Goal: Transaction & Acquisition: Purchase product/service

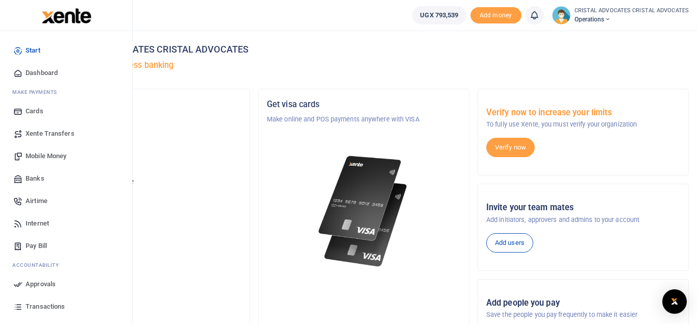
click at [50, 156] on span "Mobile Money" at bounding box center [46, 156] width 41 height 10
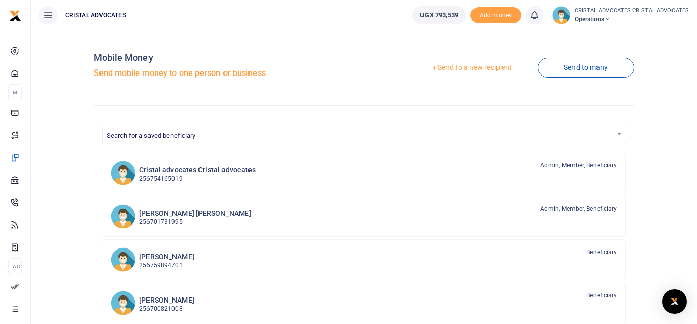
click at [471, 69] on link "Send to a new recipient" at bounding box center [471, 68] width 133 height 18
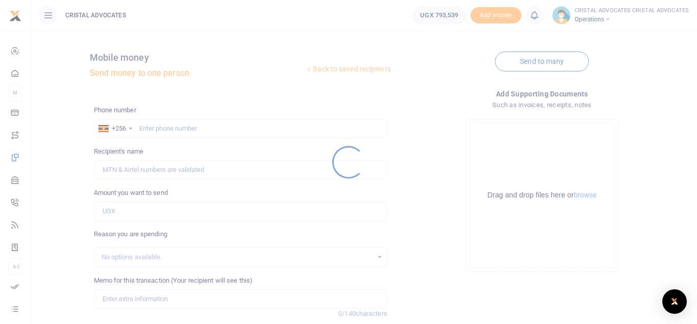
click at [175, 128] on div at bounding box center [348, 162] width 697 height 324
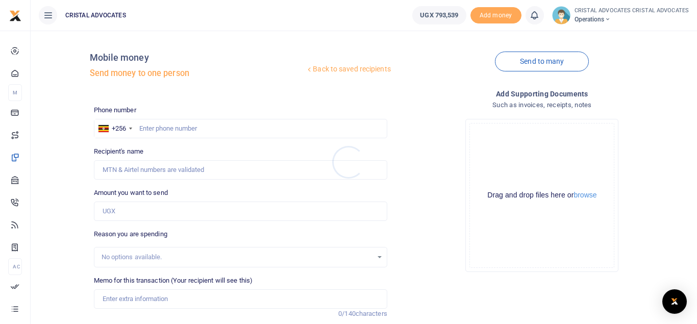
click at [183, 128] on div at bounding box center [348, 162] width 697 height 324
click at [183, 128] on input "text" at bounding box center [240, 128] width 293 height 19
type input "773767592"
type input "Simon Peter Senkungu"
type input "773767592"
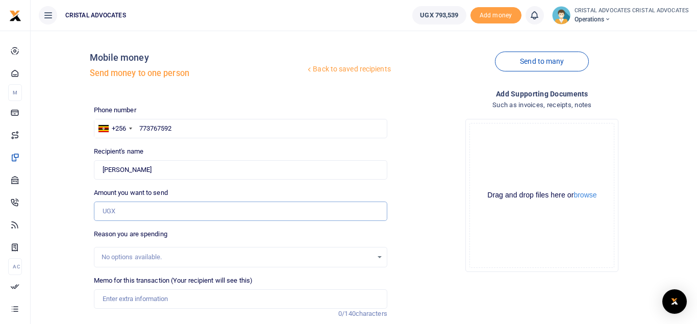
click at [144, 220] on input "Amount you want to send" at bounding box center [240, 211] width 293 height 19
paste input "PERFECTION OF CHARTTEL MORTGAGES for caveat registration, stamp duty for 2 docu…"
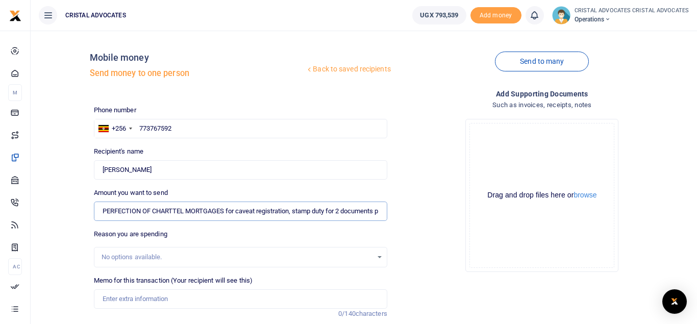
scroll to position [0, 57]
drag, startPoint x: 381, startPoint y: 214, endPoint x: 189, endPoint y: 247, distance: 194.1
click at [189, 247] on div "Phone number +256 Uganda +256 773767592 Phone is required. Recipient's name Fou…" at bounding box center [241, 256] width 302 height 303
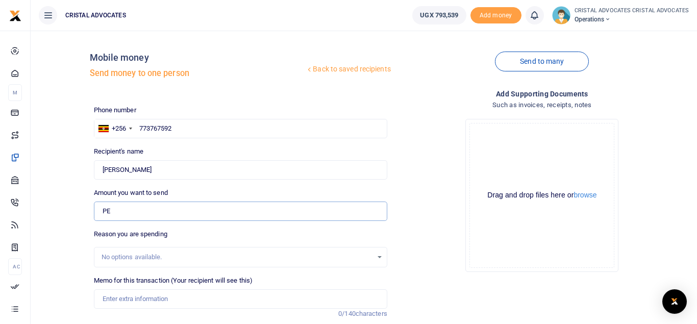
type input "P"
type input "0"
type input "134,500"
click at [157, 294] on input "Memo for this transaction (Your recipient will see this)" at bounding box center [240, 298] width 293 height 19
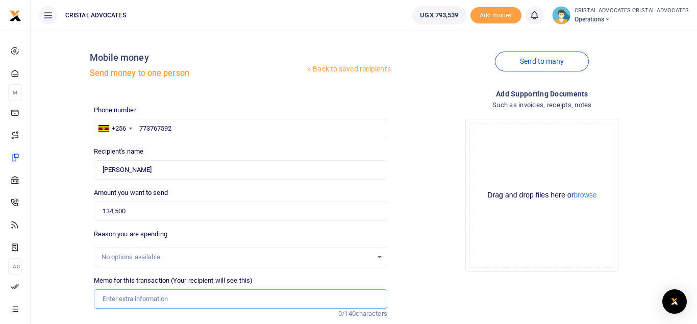
paste input "PERFECTION OF CHARTTEL MORTGAGES for caveat registration, stamp duty for 2 docu…"
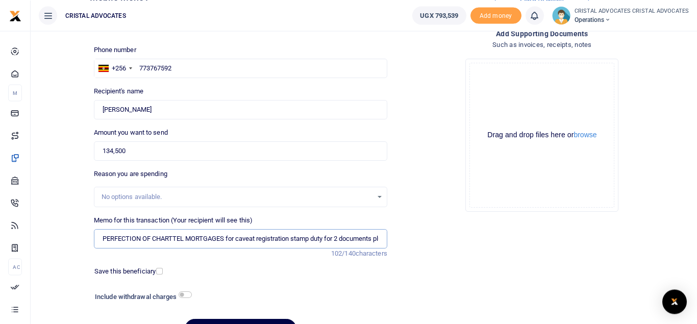
scroll to position [118, 0]
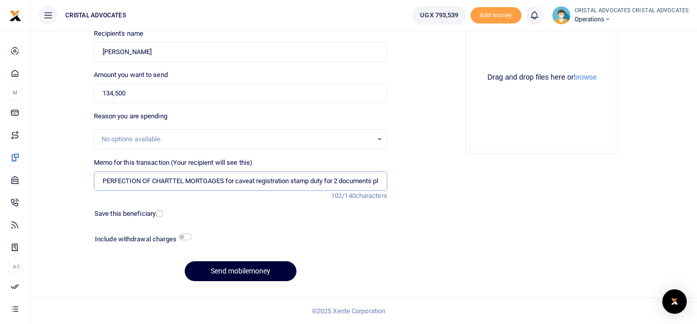
type input "PERFECTION OF CHARTTEL MORTGAGES for caveat registration stamp duty for 2 docum…"
click at [218, 270] on button "Send mobilemoney" at bounding box center [241, 271] width 112 height 20
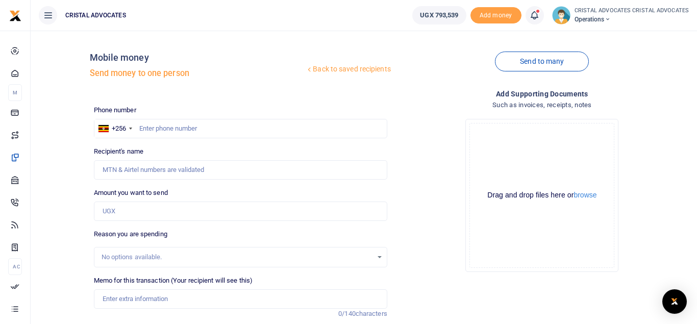
click at [538, 10] on icon at bounding box center [534, 15] width 10 height 11
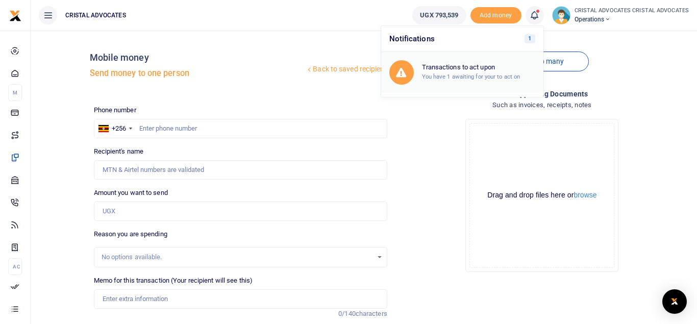
click at [463, 66] on h6 "Transactions to act upon" at bounding box center [478, 67] width 113 height 8
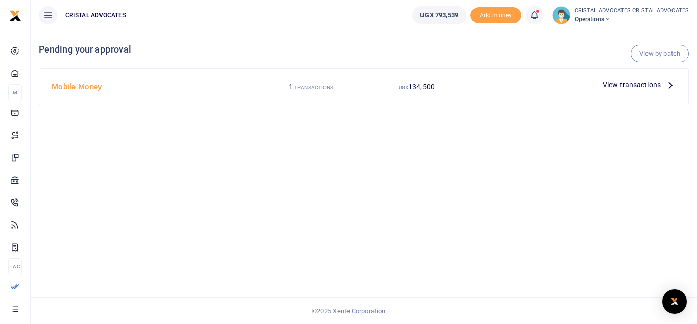
click at [633, 85] on span "View transactions" at bounding box center [632, 84] width 58 height 11
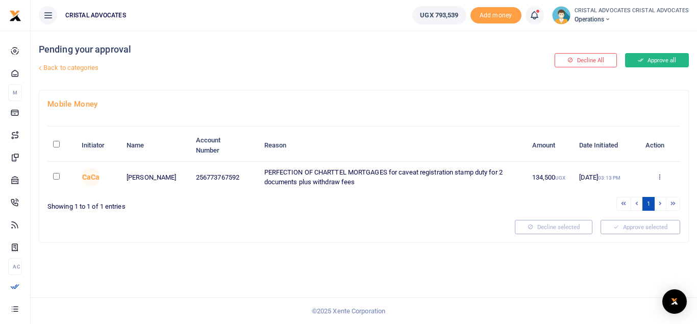
click at [651, 61] on button "Approve all" at bounding box center [657, 60] width 64 height 14
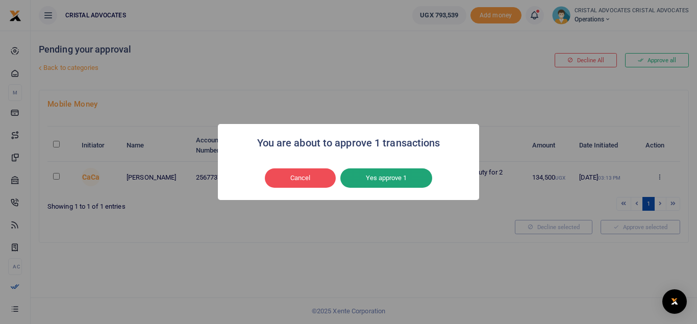
click at [396, 182] on button "Yes approve 1" at bounding box center [386, 177] width 92 height 19
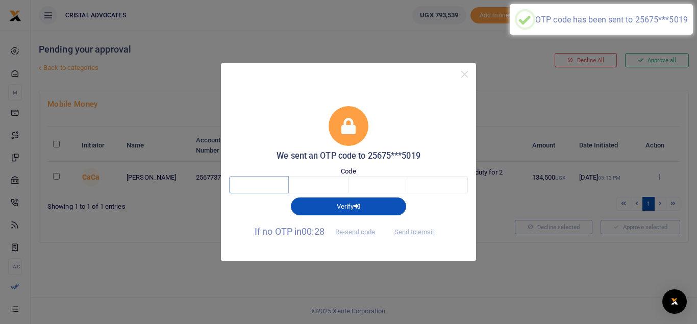
click at [256, 179] on input "text" at bounding box center [259, 184] width 60 height 17
click at [320, 183] on input "text" at bounding box center [319, 184] width 60 height 17
click at [272, 183] on input "text" at bounding box center [259, 184] width 60 height 17
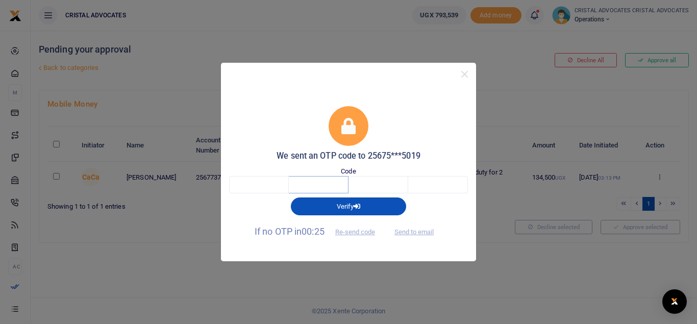
click at [312, 177] on input "text" at bounding box center [319, 184] width 60 height 17
click at [251, 188] on input "text" at bounding box center [259, 184] width 60 height 17
click at [332, 182] on input "text" at bounding box center [319, 184] width 60 height 17
click at [376, 181] on input "text" at bounding box center [379, 184] width 60 height 17
click at [420, 182] on input "text" at bounding box center [438, 184] width 60 height 17
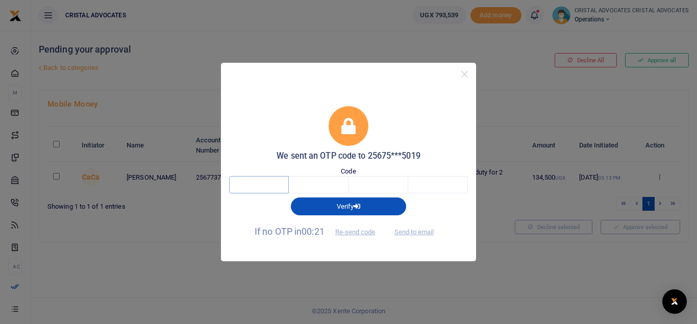
click at [265, 179] on input "text" at bounding box center [259, 184] width 60 height 17
click at [317, 179] on input "text" at bounding box center [319, 184] width 60 height 17
click at [380, 183] on input "text" at bounding box center [379, 184] width 60 height 17
click at [425, 182] on input "text" at bounding box center [438, 184] width 60 height 17
click at [254, 185] on input "text" at bounding box center [259, 184] width 60 height 17
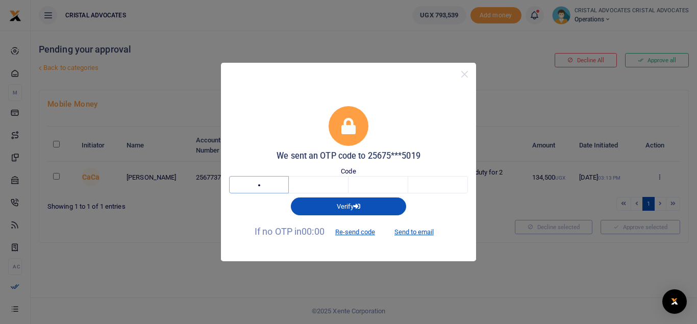
type input "3"
type input "0"
type input "9"
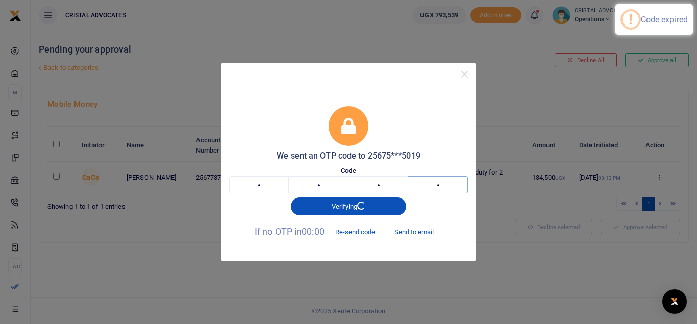
type input "3"
click at [259, 186] on input "3" at bounding box center [259, 184] width 60 height 17
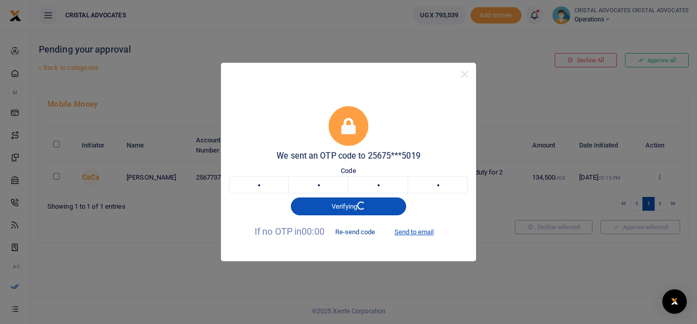
click at [364, 232] on button "Re-send code" at bounding box center [355, 232] width 57 height 17
click at [481, 249] on div "We sent an OTP code to 25675***5019 Code 3 0 9 3 3093 Verifying If no OTP in 00…" at bounding box center [348, 162] width 697 height 324
click at [463, 73] on button "Close" at bounding box center [464, 74] width 15 height 15
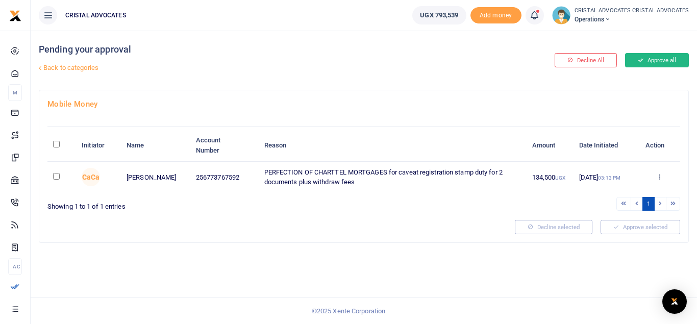
click at [669, 62] on button "Approve all" at bounding box center [657, 60] width 64 height 14
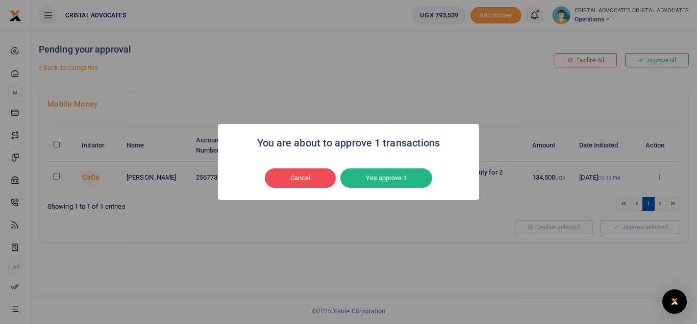
click at [396, 195] on div "You are about to approve 1 transactions × Cancel No Yes approve 1" at bounding box center [348, 162] width 261 height 76
click at [405, 179] on button "Yes approve 1" at bounding box center [386, 177] width 92 height 19
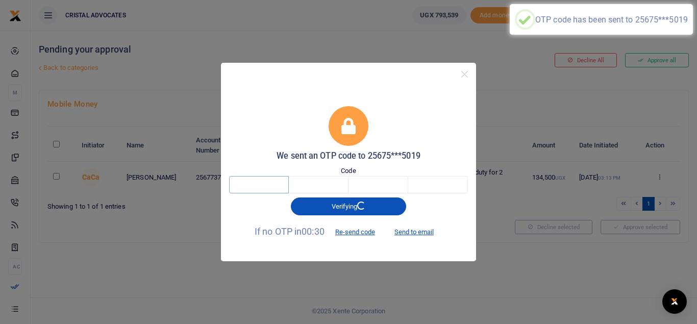
click at [280, 186] on input "text" at bounding box center [259, 184] width 60 height 17
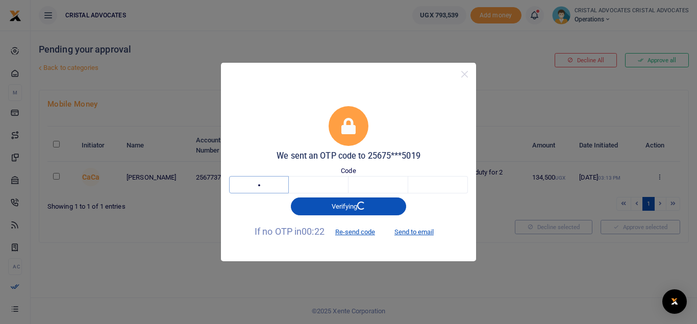
type input "5"
type input "3"
type input "5"
type input "7"
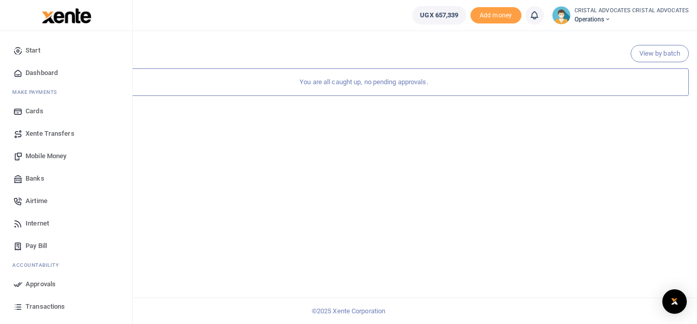
click at [51, 157] on span "Mobile Money" at bounding box center [46, 156] width 41 height 10
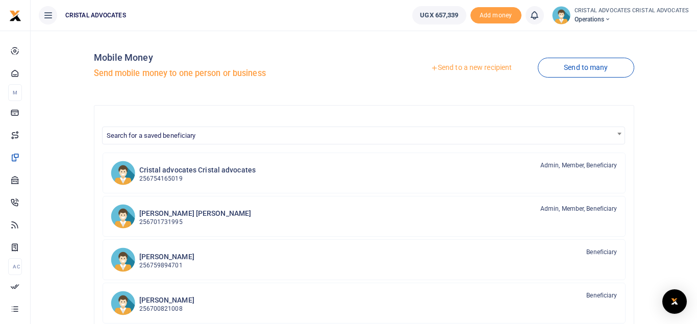
click at [449, 68] on link "Send to a new recipient" at bounding box center [471, 68] width 133 height 18
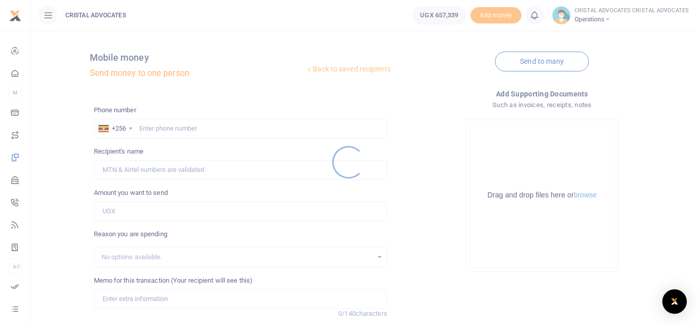
click at [170, 126] on div at bounding box center [348, 162] width 697 height 324
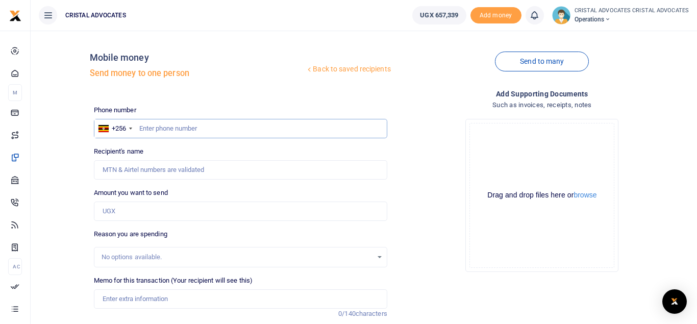
click at [149, 131] on input "text" at bounding box center [240, 128] width 293 height 19
type input "0779320070"
type input "Emmanuel Kasamba"
type input "0779320070"
click at [130, 216] on input "Amount you want to send" at bounding box center [240, 211] width 293 height 19
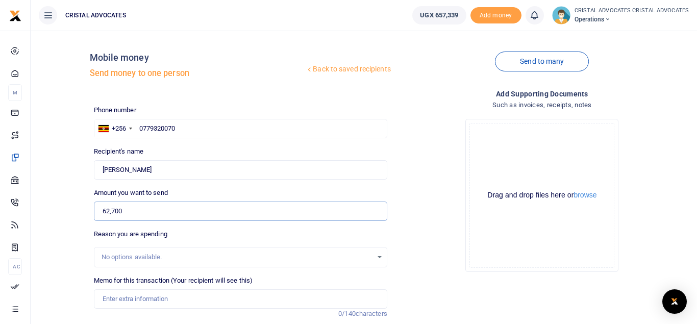
type input "62,700"
click at [145, 299] on input "Memo for this transaction (Your recipient will see this)" at bounding box center [240, 298] width 293 height 19
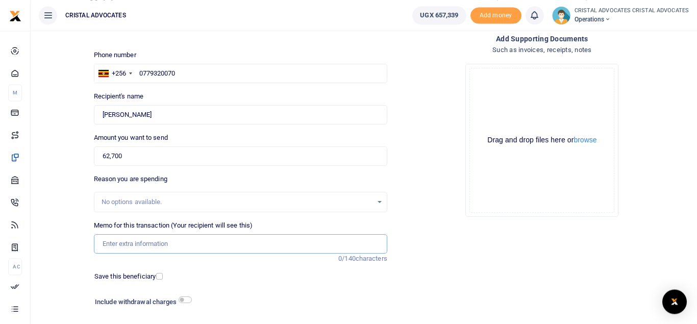
scroll to position [57, 0]
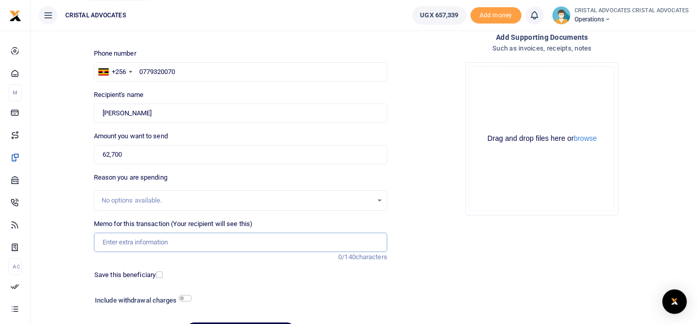
paste input "Notarising of 3 documents"
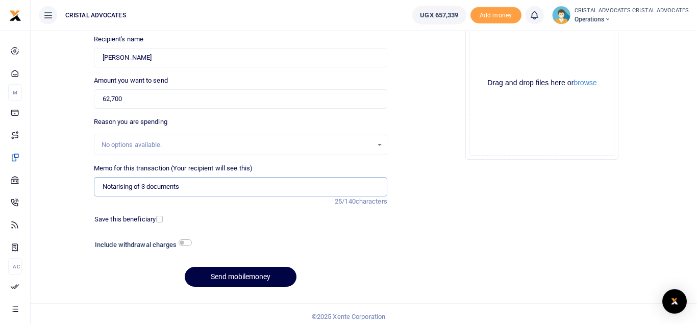
scroll to position [113, 0]
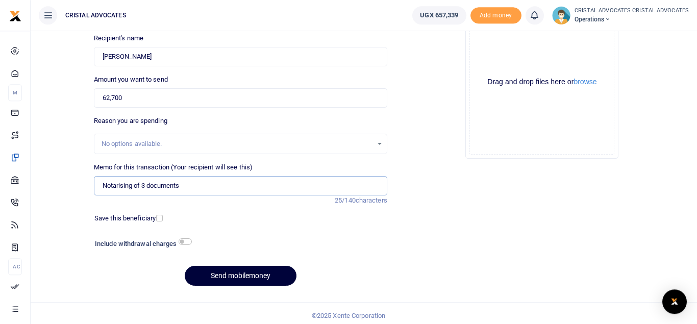
type input "Notarising of 3 documents"
click at [240, 276] on button "Send mobilemoney" at bounding box center [241, 276] width 112 height 20
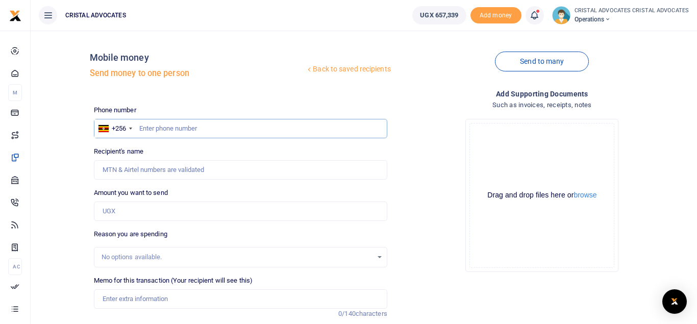
click at [171, 130] on input "text" at bounding box center [240, 128] width 293 height 19
type input "0754165019"
click at [137, 215] on input "Amount you want to send" at bounding box center [240, 211] width 293 height 19
type input "[PERSON_NAME]"
type input "456,738"
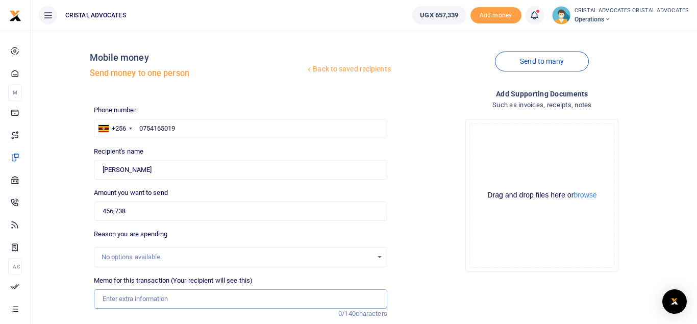
click at [118, 294] on input "Memo for this transaction (Your recipient will see this)" at bounding box center [240, 298] width 293 height 19
paste input "TIVA WATER 10TINS@70,000/- HONEY 100,000/= GINGER 15,000/= [DEMOGRAPHIC_DATA] I…"
click at [167, 299] on input "TIVA WATER 10TINS@70,000/- HONEY 100,000/= GINGER 15,000/= [DEMOGRAPHIC_DATA] I…" at bounding box center [240, 298] width 293 height 19
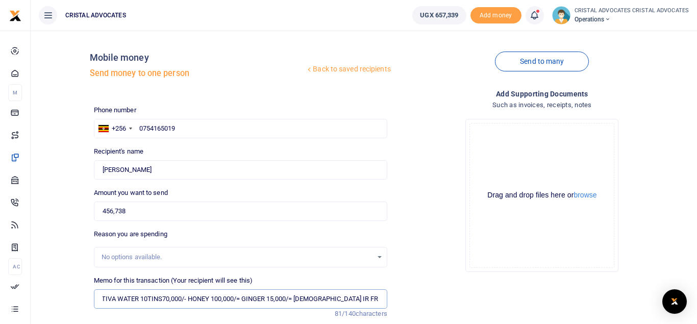
click at [173, 298] on input "TIVA WATER 10TINS70,000/- HONEY 100,000/= GINGER 15,000/= [DEMOGRAPHIC_DATA] IR…" at bounding box center [240, 298] width 293 height 19
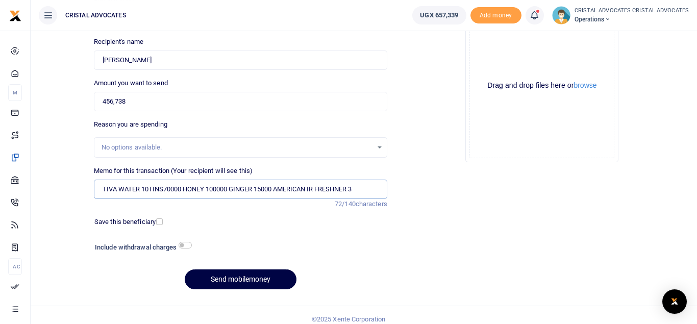
scroll to position [111, 0]
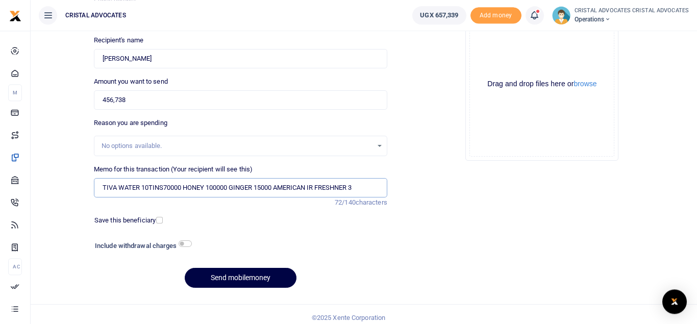
type input "TIVA WATER 10TINS70000 HONEY 100000 GINGER 15000 AMERICAN IR FRESHNER 3"
click at [243, 275] on button "Send mobilemoney" at bounding box center [241, 278] width 112 height 20
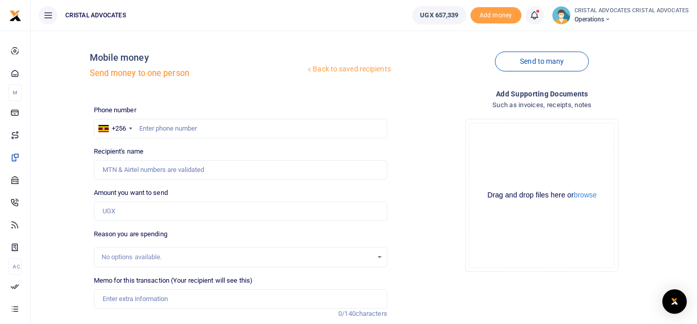
click at [539, 16] on icon at bounding box center [534, 15] width 10 height 11
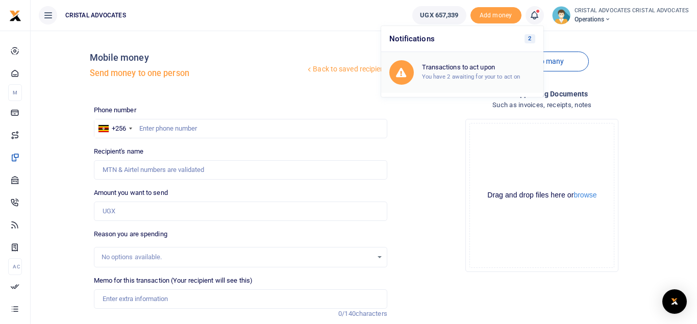
click at [487, 65] on h6 "Transactions to act upon" at bounding box center [478, 67] width 113 height 8
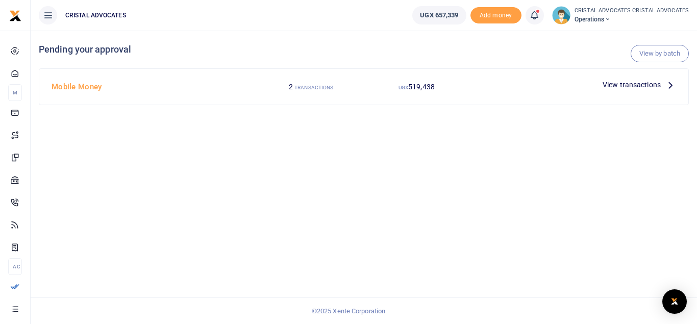
click at [608, 84] on span "View transactions" at bounding box center [632, 84] width 58 height 11
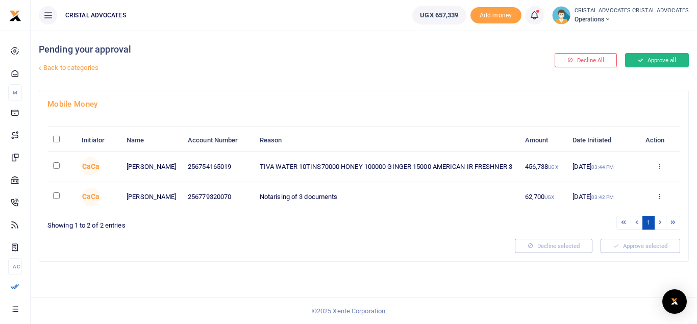
click at [653, 61] on button "Approve all" at bounding box center [657, 60] width 64 height 14
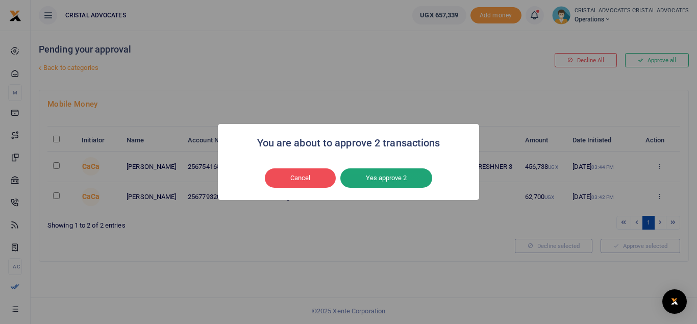
click at [401, 177] on button "Yes approve 2" at bounding box center [386, 177] width 92 height 19
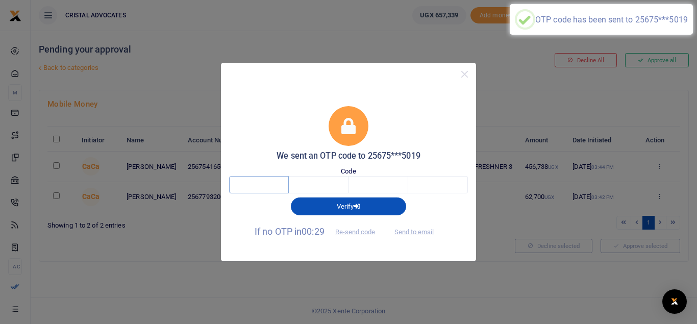
click at [275, 187] on input "text" at bounding box center [259, 184] width 60 height 17
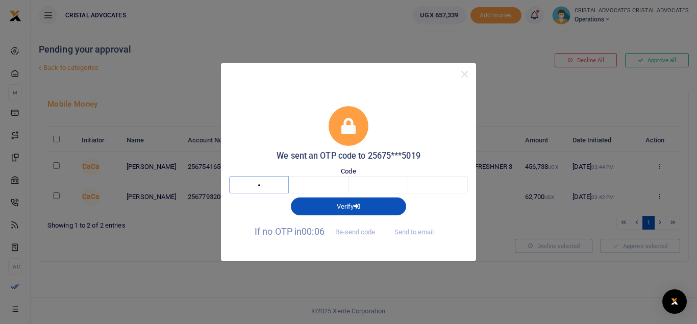
type input "5"
type input "6"
type input "7"
type input "2"
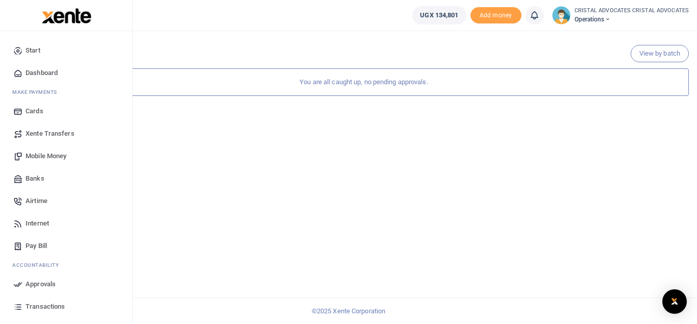
click at [59, 152] on span "Mobile Money" at bounding box center [46, 156] width 41 height 10
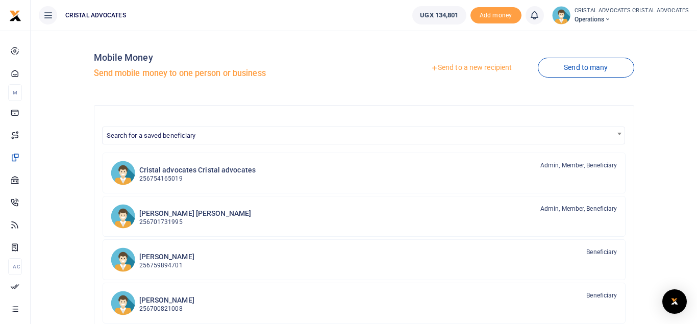
click at [453, 68] on link "Send to a new recipient" at bounding box center [471, 68] width 133 height 18
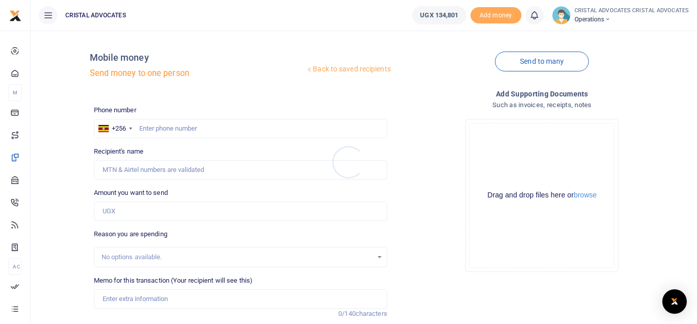
click at [184, 129] on div at bounding box center [348, 162] width 697 height 324
click at [184, 129] on input "text" at bounding box center [240, 128] width 293 height 19
type input "0"
type input "783759985"
type input "Nuweajuna [PERSON_NAME]"
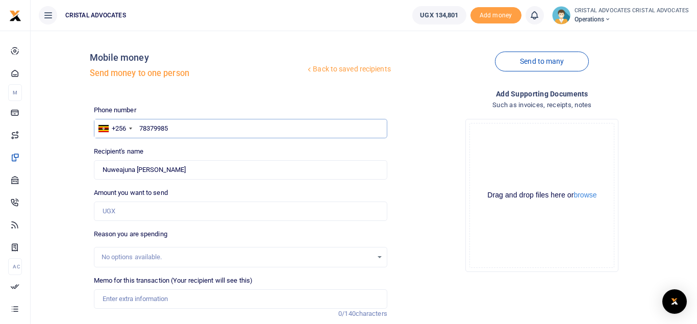
type input "783789985"
type input "[PERSON_NAME]"
type input "783759985"
type input "Nuweajuna [PERSON_NAME]"
type input "783789985"
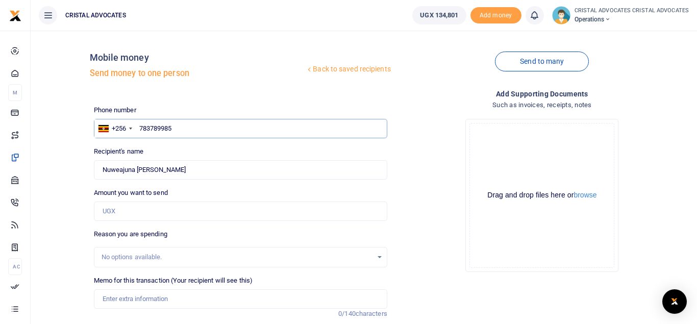
type input "[PERSON_NAME]"
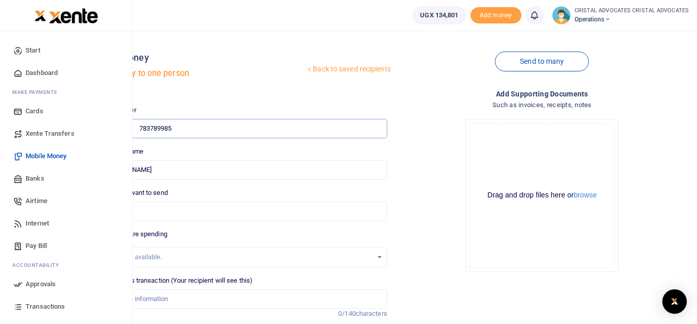
type input "783789985"
